Goal: Check status: Check status

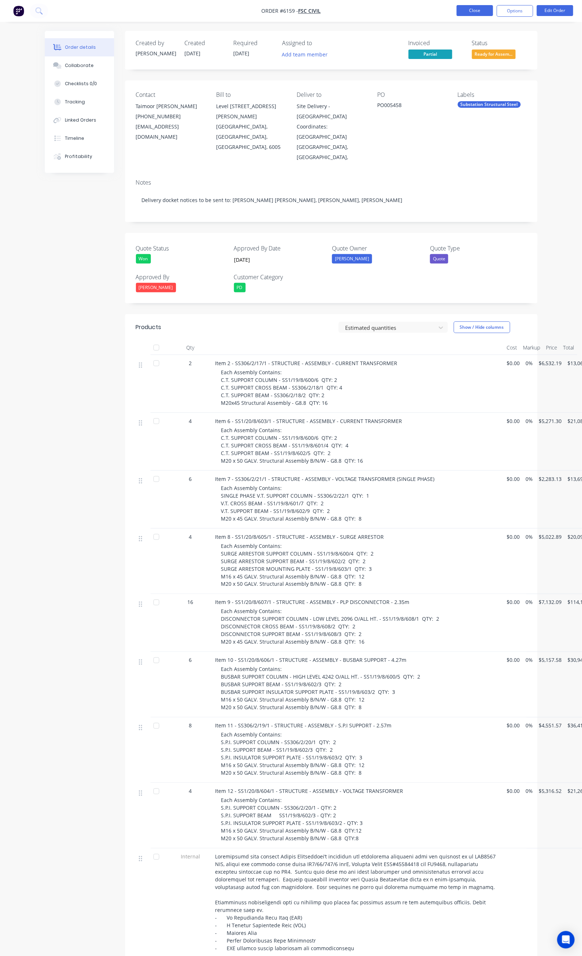
click at [483, 9] on button "Close" at bounding box center [474, 10] width 36 height 11
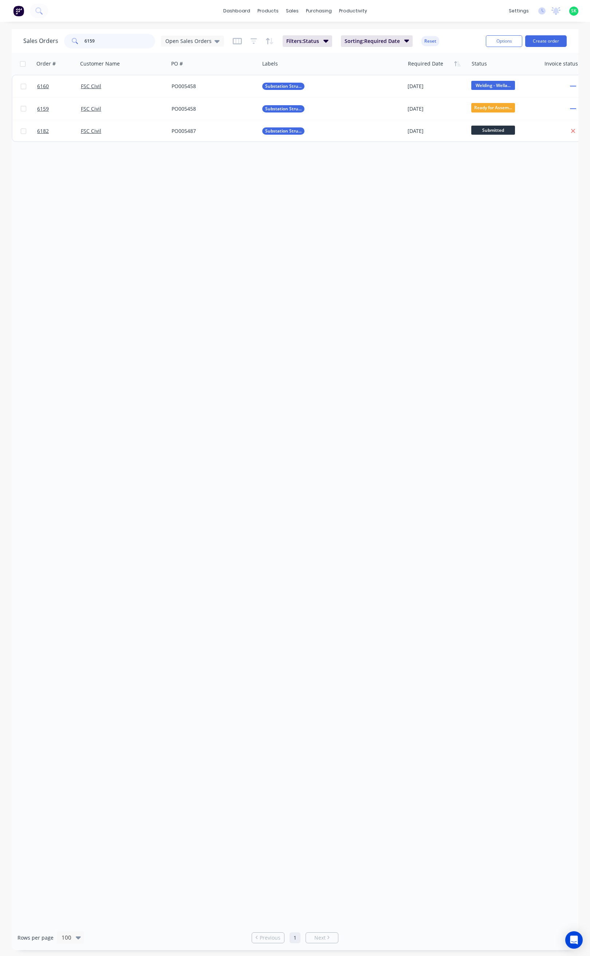
drag, startPoint x: 84, startPoint y: 40, endPoint x: 70, endPoint y: 43, distance: 14.4
click at [70, 43] on div "6159" at bounding box center [109, 41] width 91 height 15
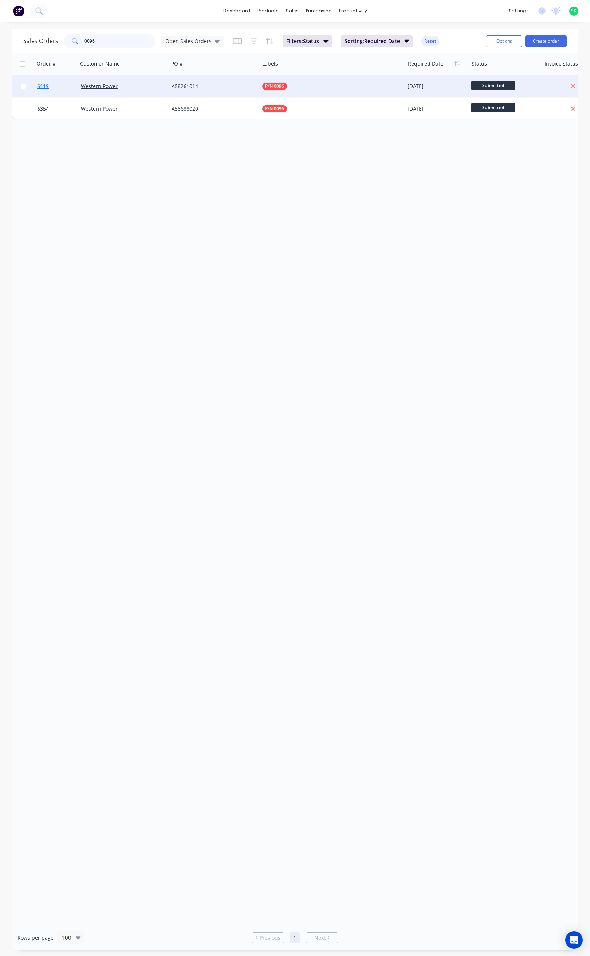
type input "0096"
click at [45, 88] on span "6119" at bounding box center [43, 86] width 12 height 7
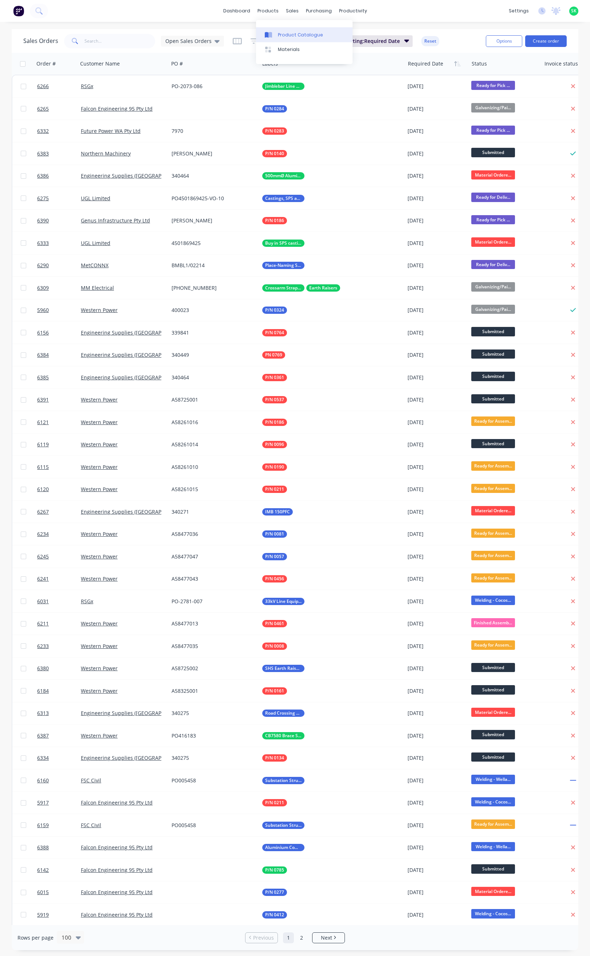
click at [272, 35] on div at bounding box center [270, 35] width 11 height 7
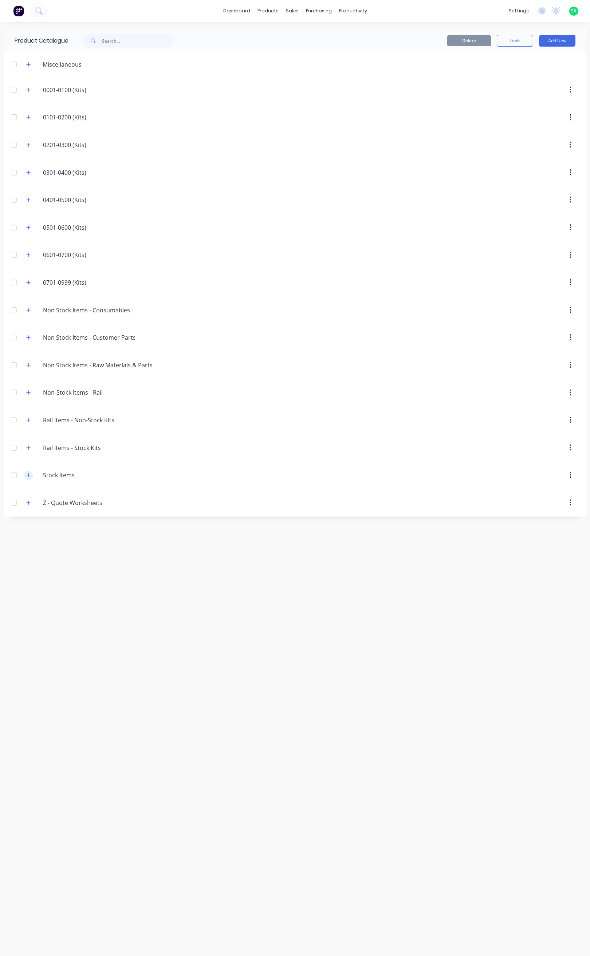
click at [28, 478] on icon "button" at bounding box center [28, 475] width 4 height 5
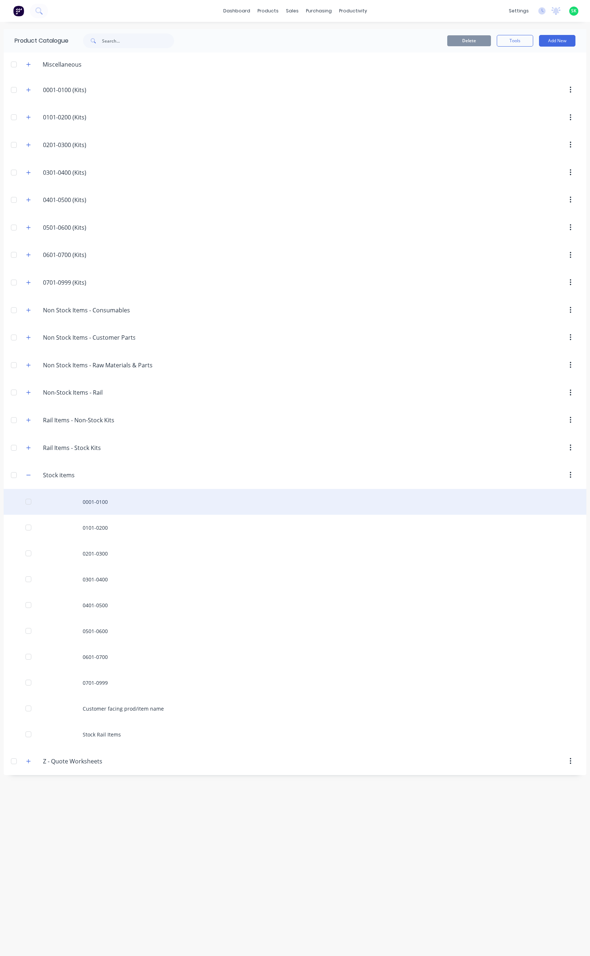
click at [96, 510] on div "0001-0100" at bounding box center [295, 502] width 583 height 26
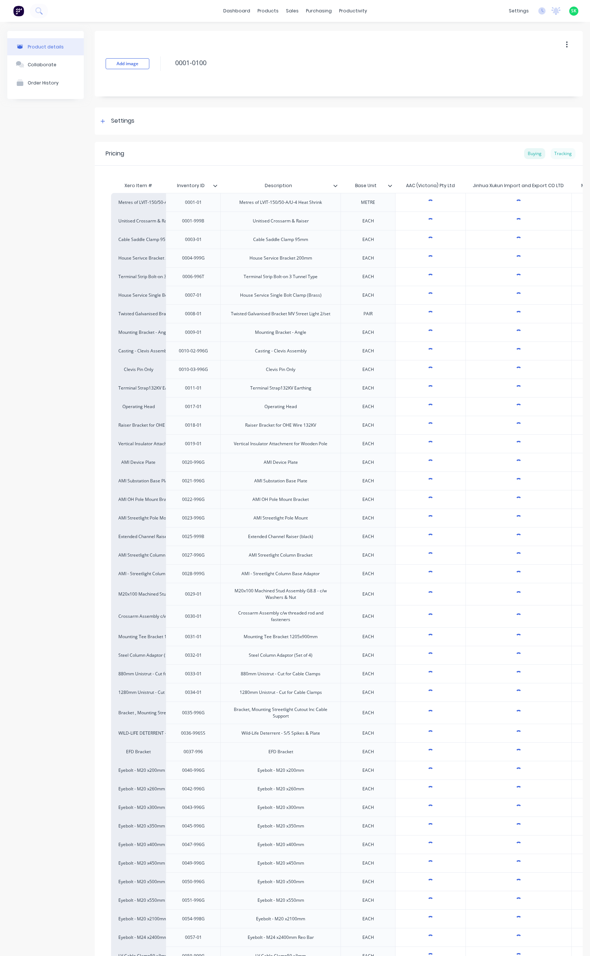
click at [555, 156] on div "Tracking" at bounding box center [563, 153] width 25 height 11
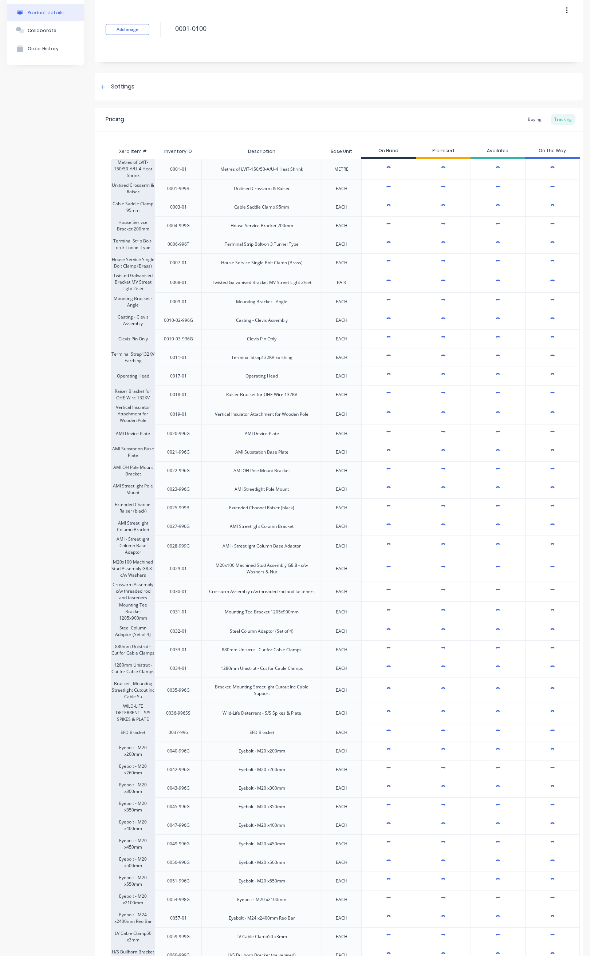
type textarea "x"
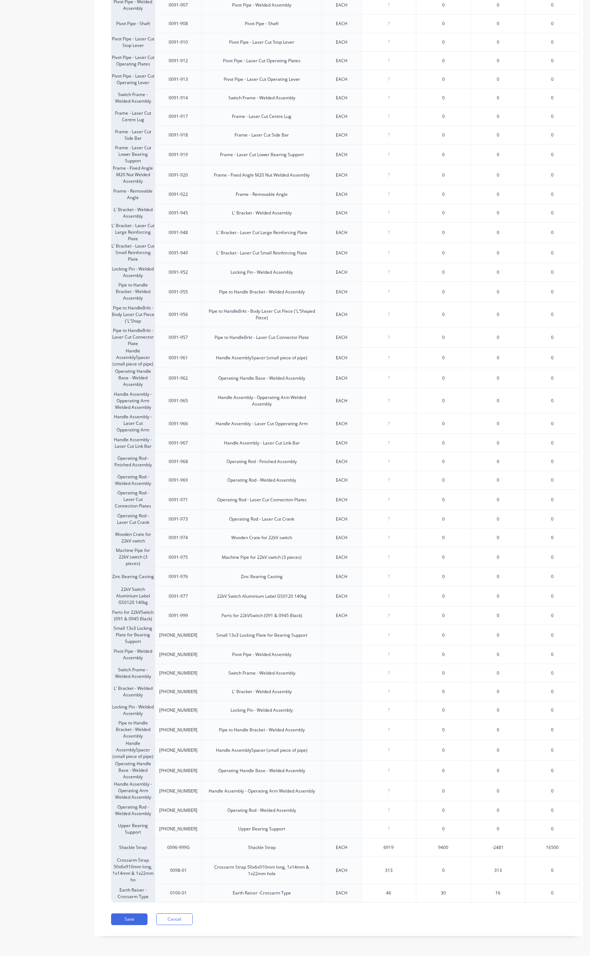
scroll to position [1511, 0]
